Goal: Task Accomplishment & Management: Complete application form

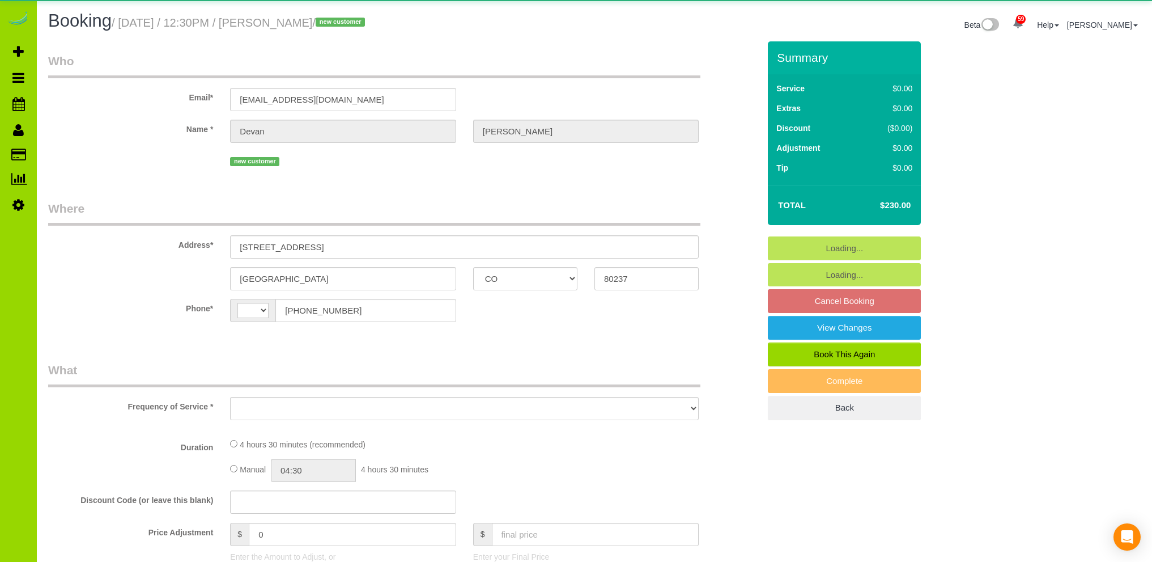
select select "CO"
select select "string:[GEOGRAPHIC_DATA]"
select select "object:1216"
select select "string:fspay-29abed98-8307-49ab-a813-f5f01c65ccfe"
select select "spot6"
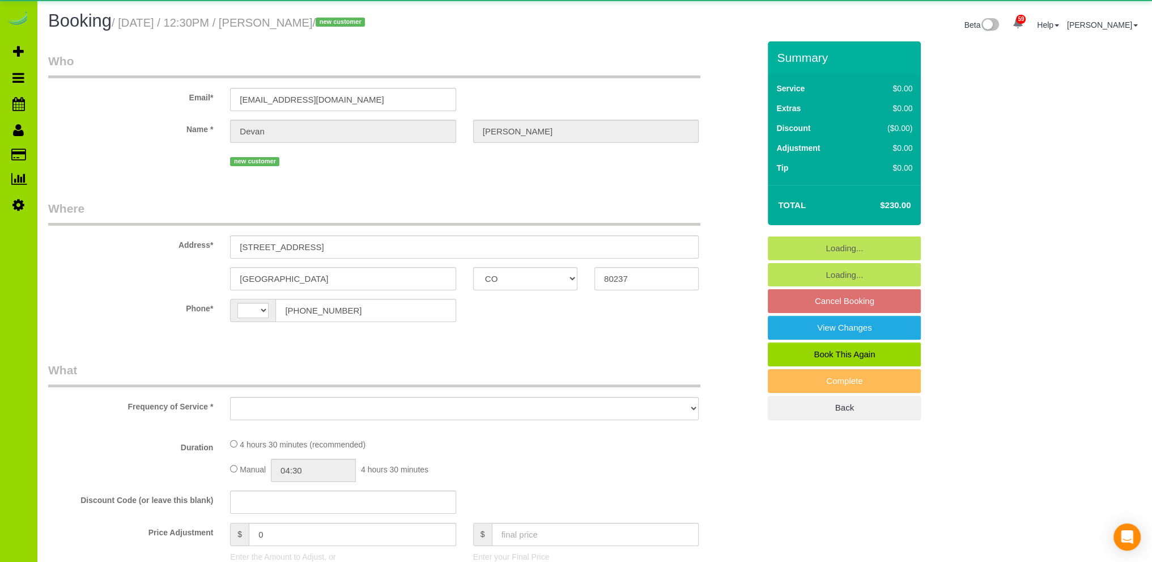
select select "number:69"
select select "number:3"
select select "number:13"
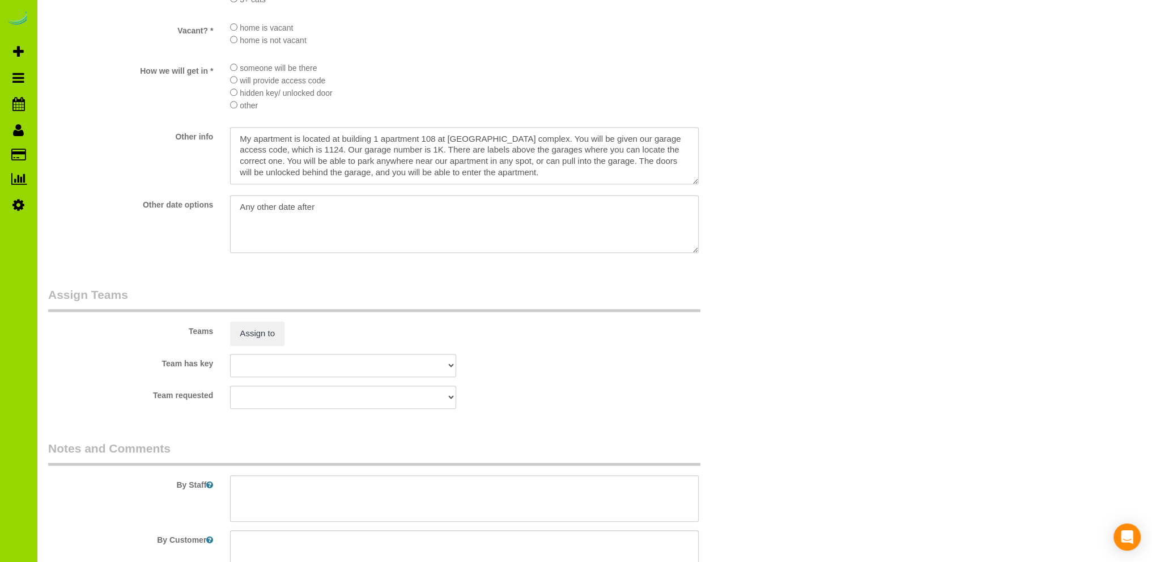
scroll to position [1360, 0]
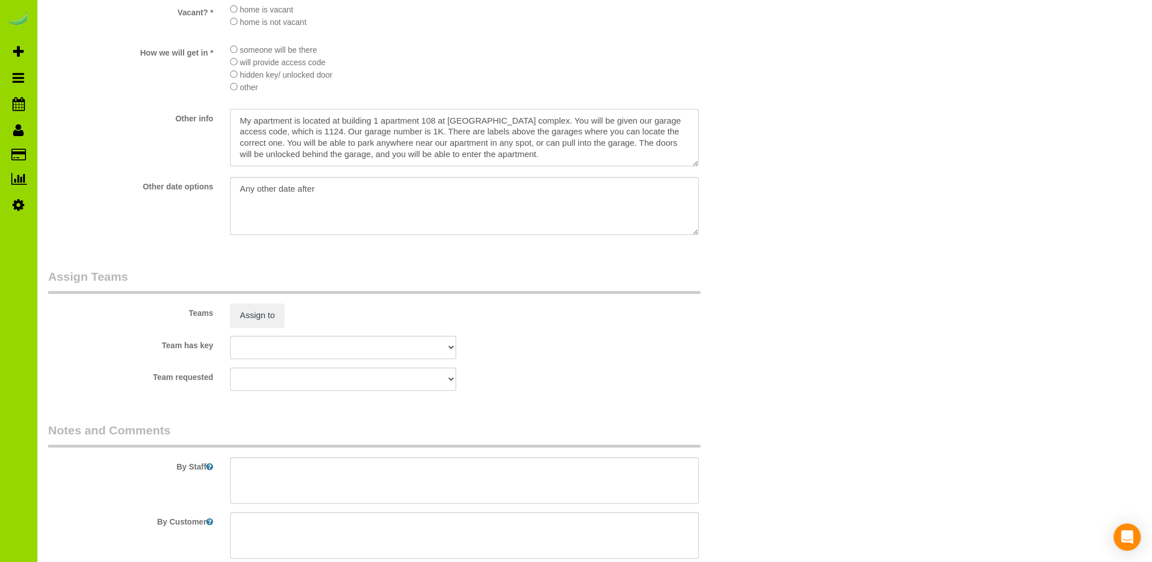
drag, startPoint x: 551, startPoint y: 160, endPoint x: 226, endPoint y: 122, distance: 327.4
click at [226, 122] on div at bounding box center [465, 139] width 486 height 60
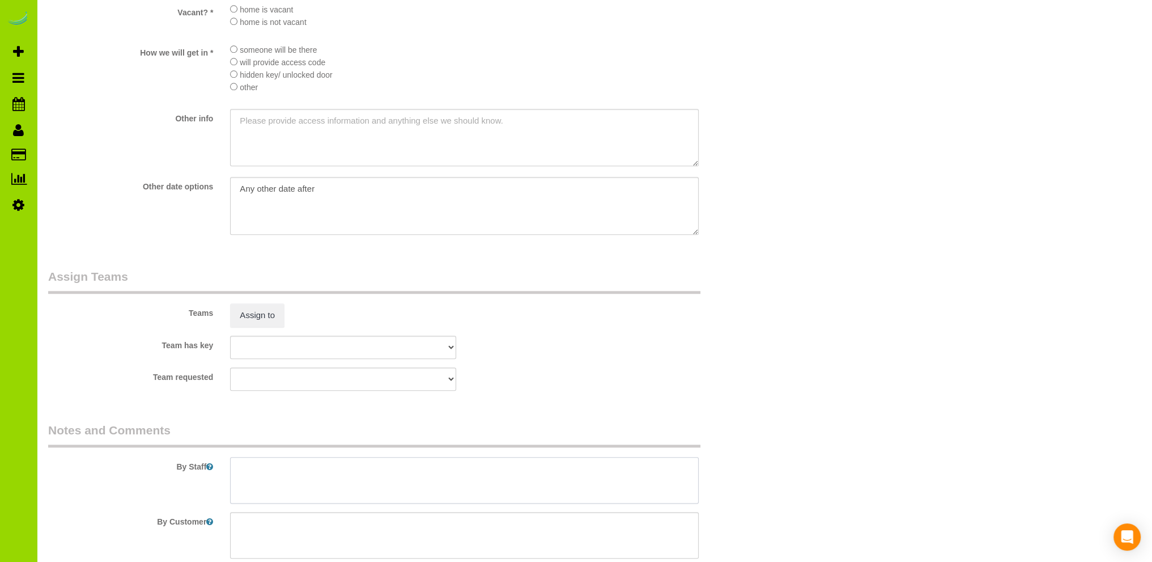
click at [256, 473] on textarea at bounding box center [464, 480] width 469 height 46
paste textarea "My apartment is located at building 1 apartment 108 at [GEOGRAPHIC_DATA] comple…"
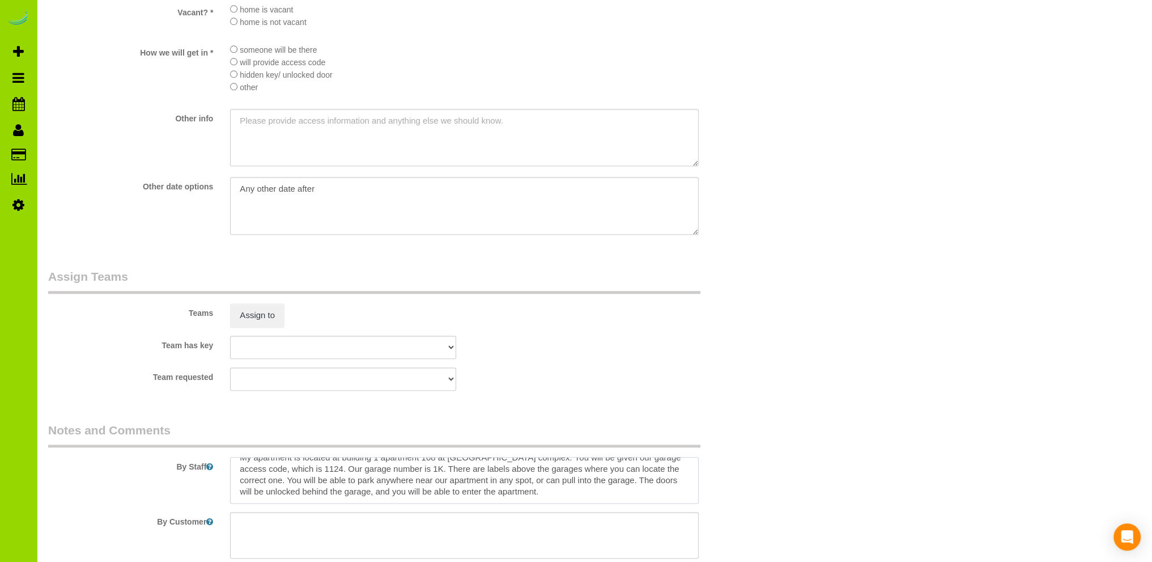
scroll to position [0, 0]
click at [265, 471] on textarea at bounding box center [464, 480] width 469 height 46
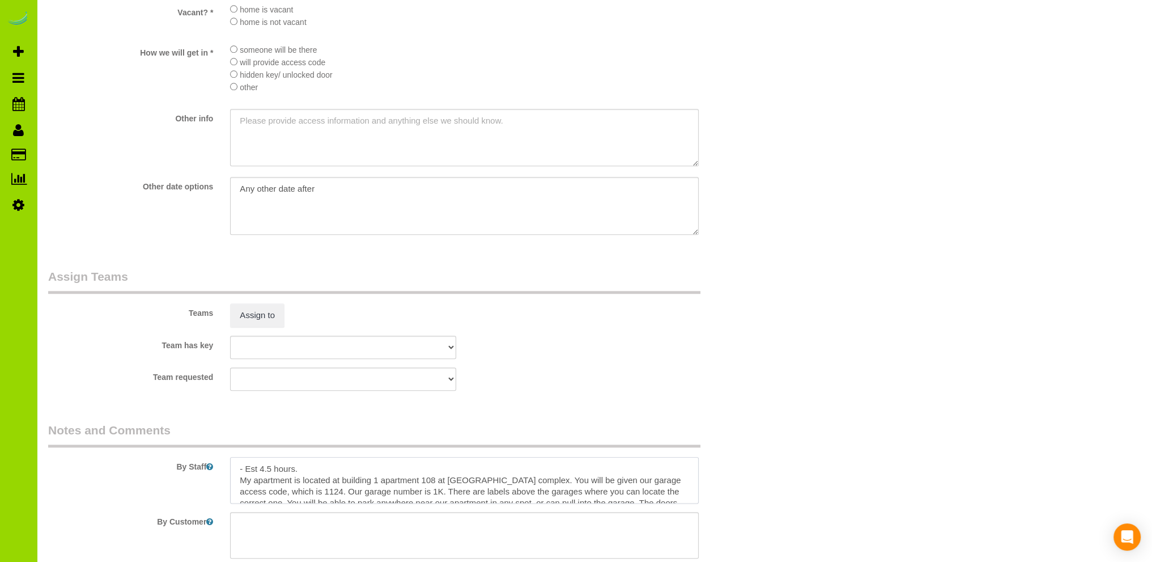
click at [237, 485] on textarea at bounding box center [464, 480] width 469 height 46
click at [313, 500] on textarea at bounding box center [464, 480] width 469 height 46
click at [656, 486] on textarea at bounding box center [464, 480] width 469 height 46
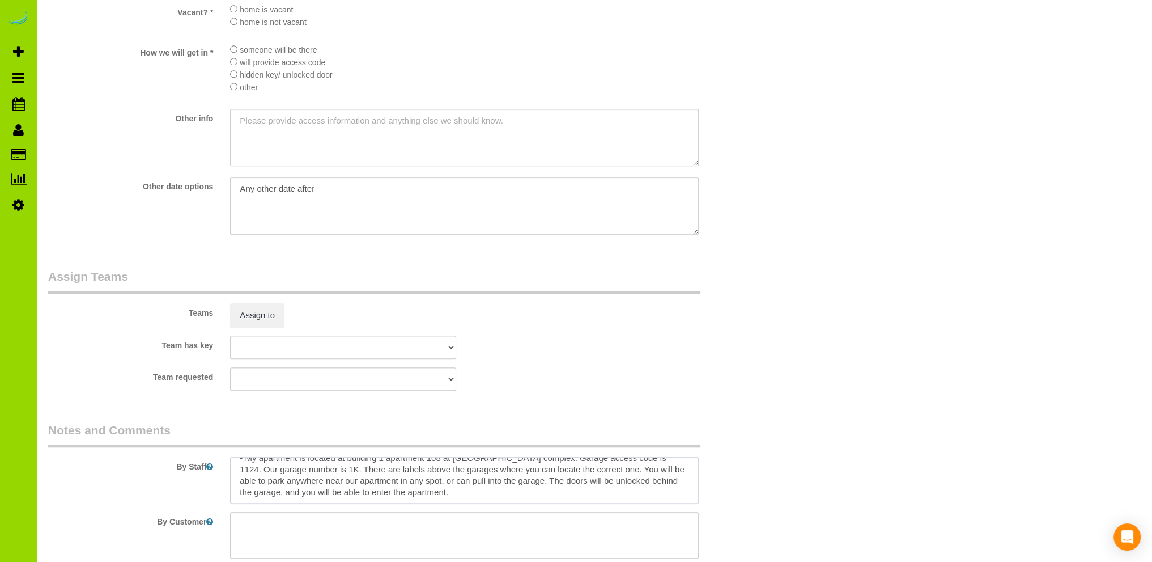
click at [639, 475] on textarea at bounding box center [464, 480] width 469 height 46
click at [466, 484] on textarea at bounding box center [464, 480] width 469 height 46
click at [238, 495] on textarea at bounding box center [464, 480] width 469 height 46
click at [301, 492] on textarea at bounding box center [464, 480] width 469 height 46
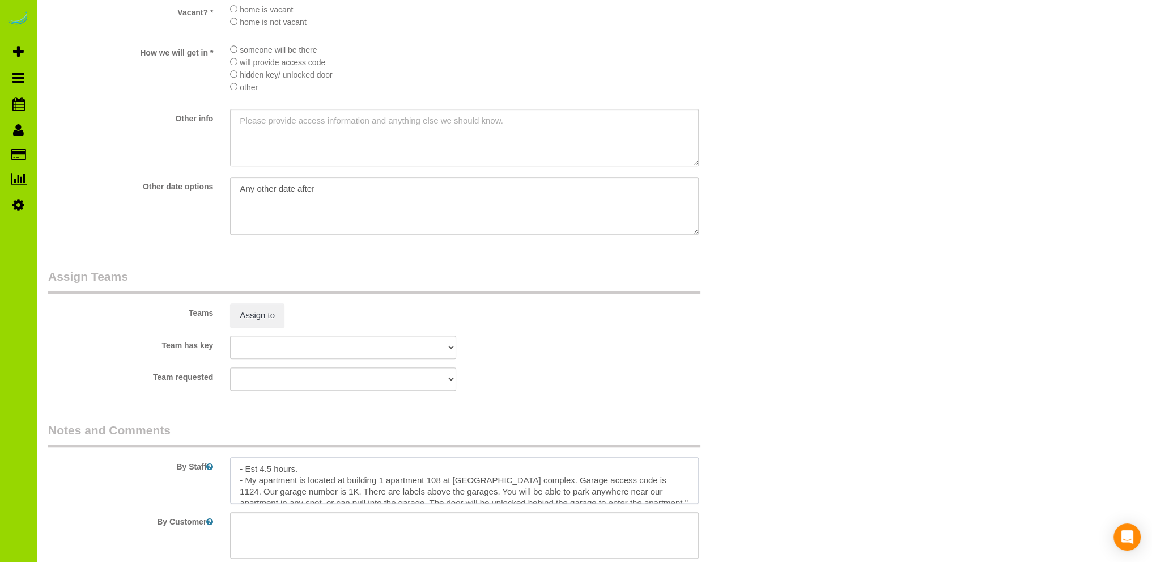
click at [244, 482] on textarea at bounding box center [464, 480] width 469 height 46
click at [352, 492] on textarea at bounding box center [464, 480] width 469 height 46
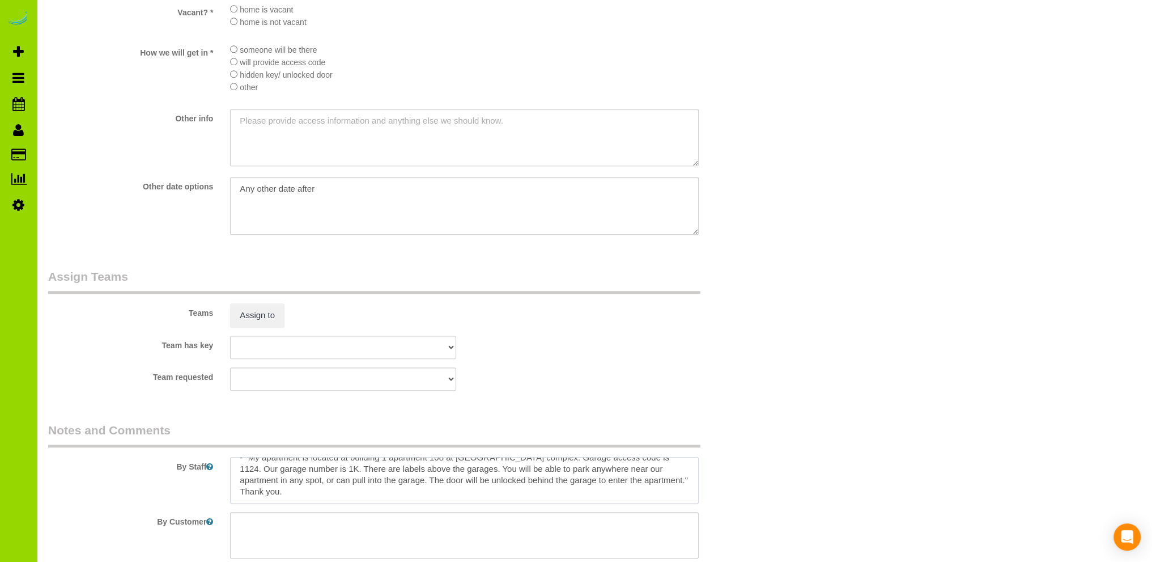
type textarea "- Est 4.5 hours. - "My apartment is located at building 1 apartment 108 at [GEO…"
click at [578, 369] on sui-booking-teams "Teams Assign to Team has key [GEOGRAPHIC_DATA][PERSON_NAME] ANGEL DESI [PERSON_…" at bounding box center [403, 329] width 711 height 122
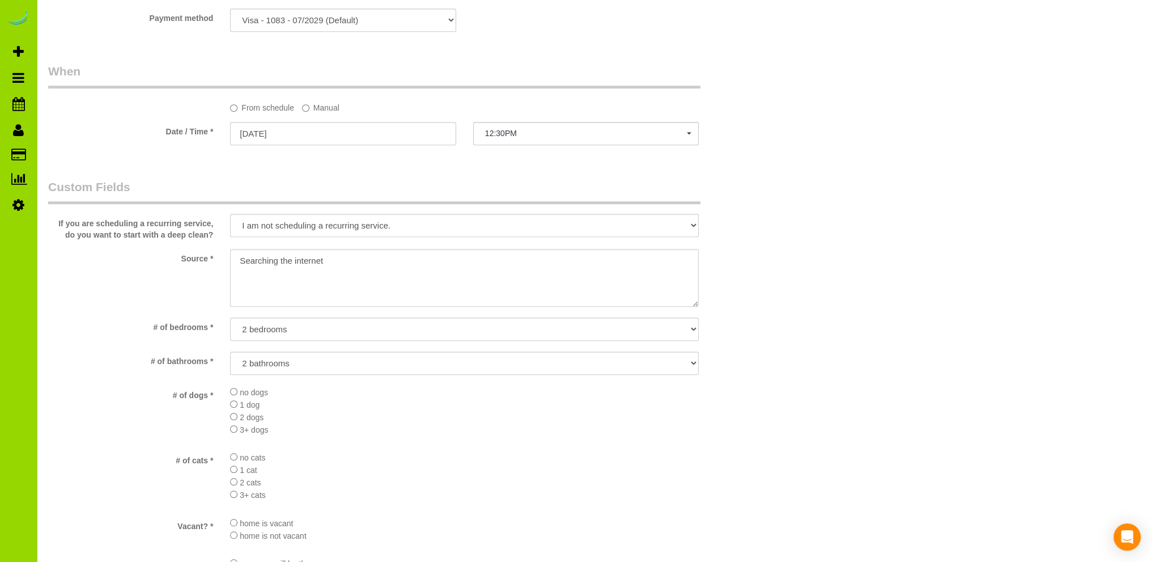
scroll to position [680, 0]
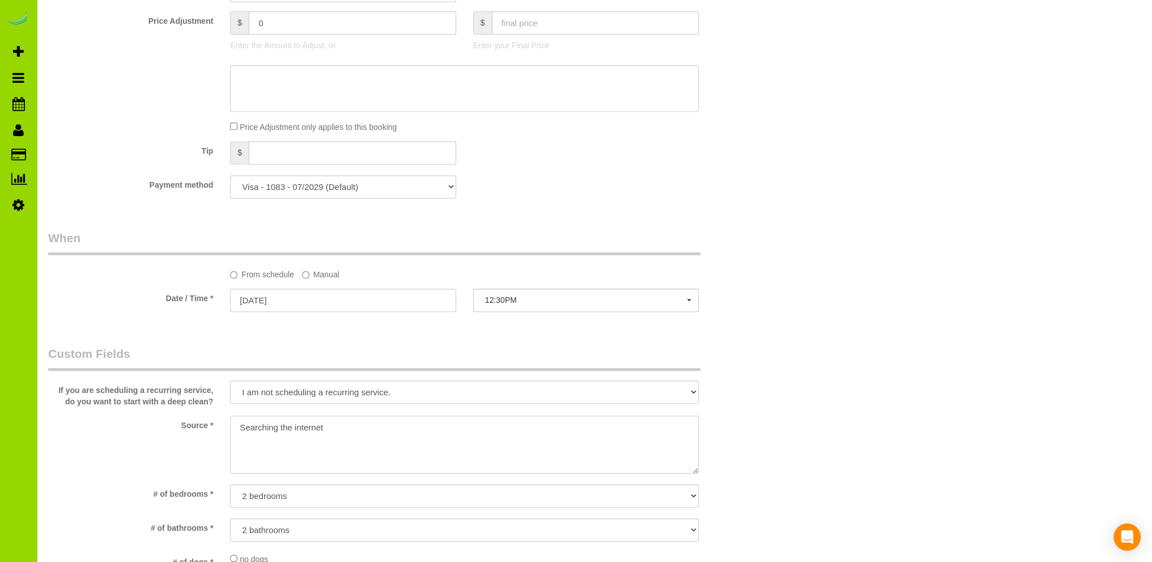
click at [297, 429] on textarea at bounding box center [464, 444] width 469 height 58
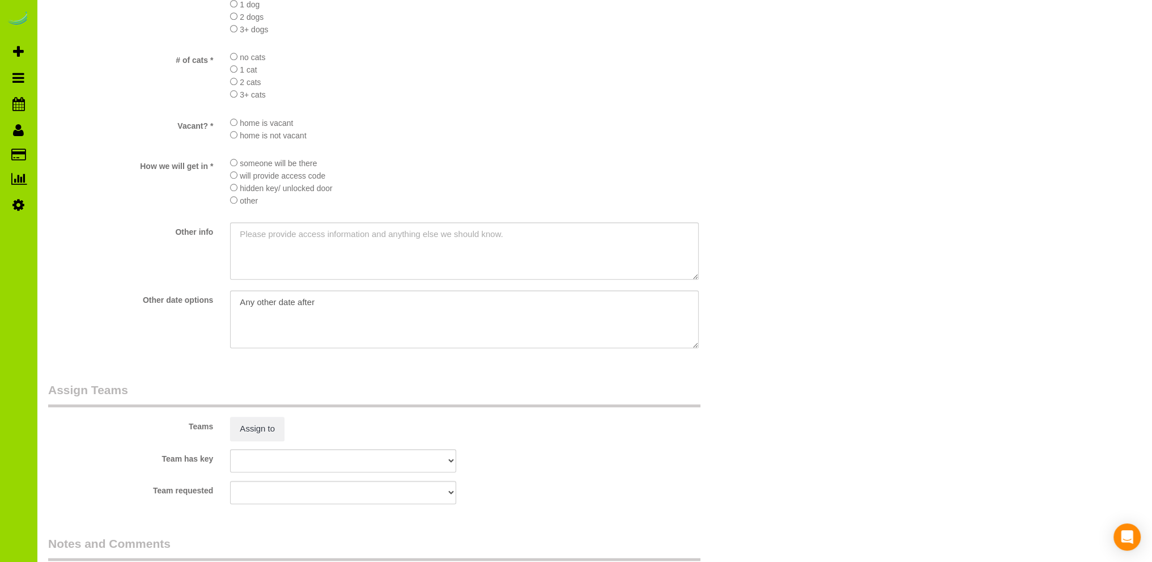
scroll to position [1528, 0]
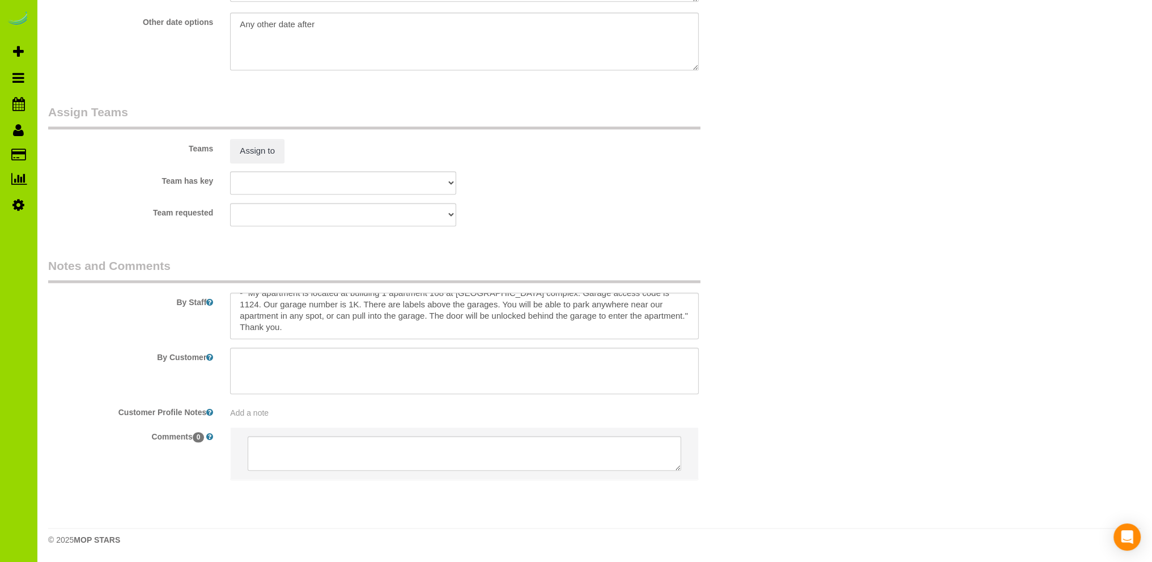
type textarea "Online booking. Internet"
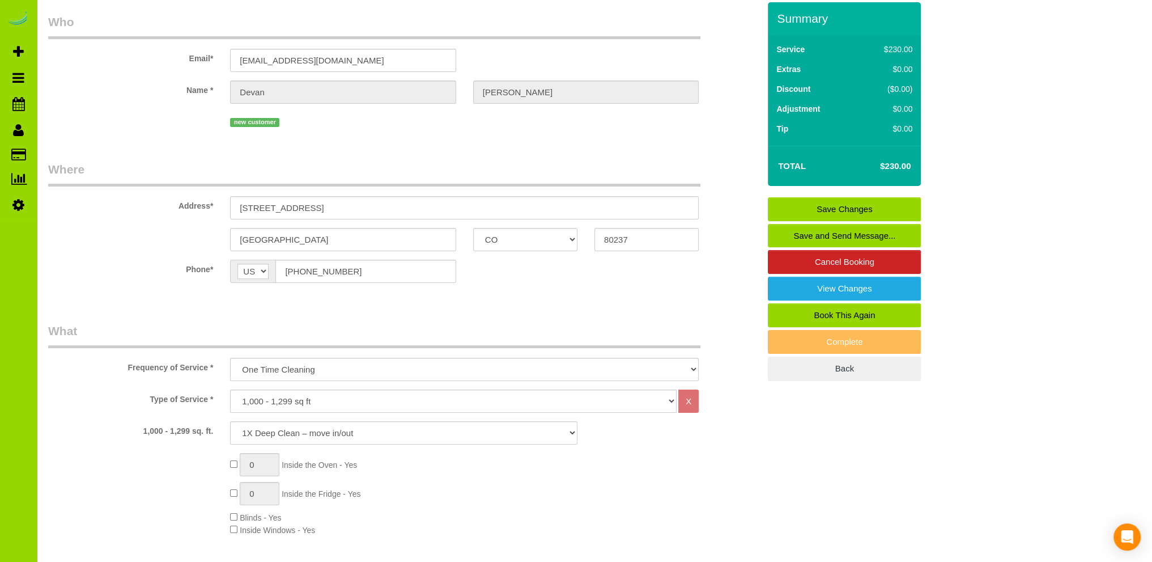
scroll to position [0, 0]
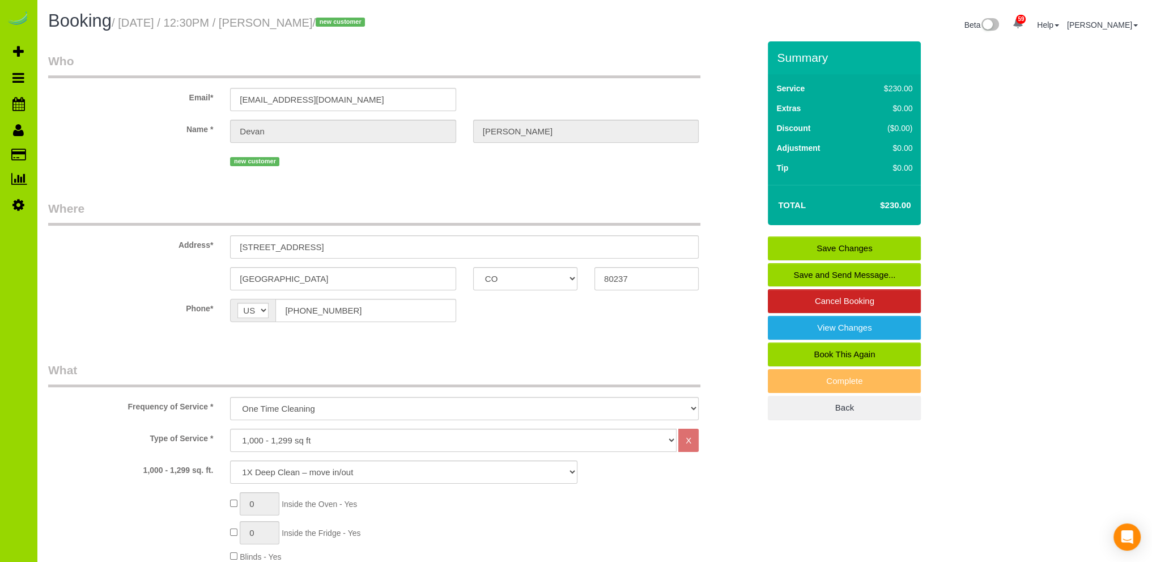
click at [848, 245] on link "Save Changes" at bounding box center [844, 248] width 153 height 24
